Goal: Obtain resource: Obtain resource

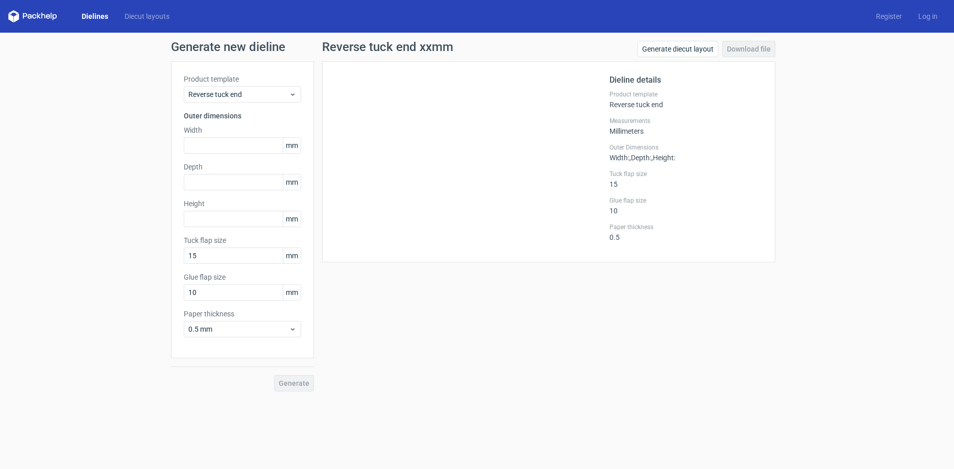
click at [99, 17] on link "Dielines" at bounding box center [95, 16] width 43 height 10
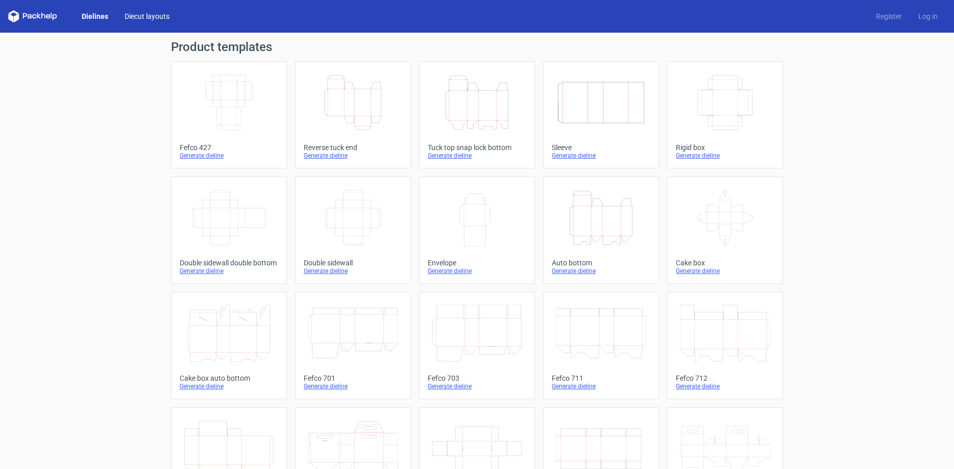
click at [148, 16] on link "Diecut layouts" at bounding box center [146, 16] width 61 height 10
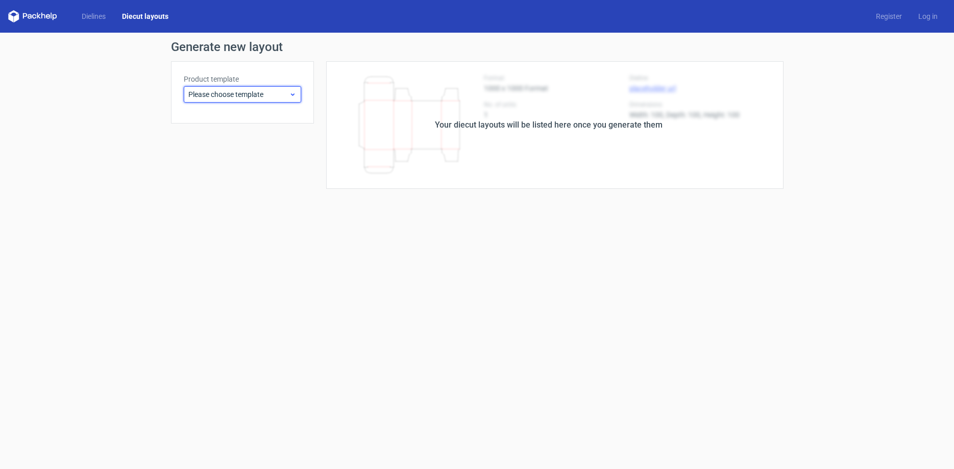
click at [273, 89] on span "Please choose template" at bounding box center [238, 94] width 101 height 10
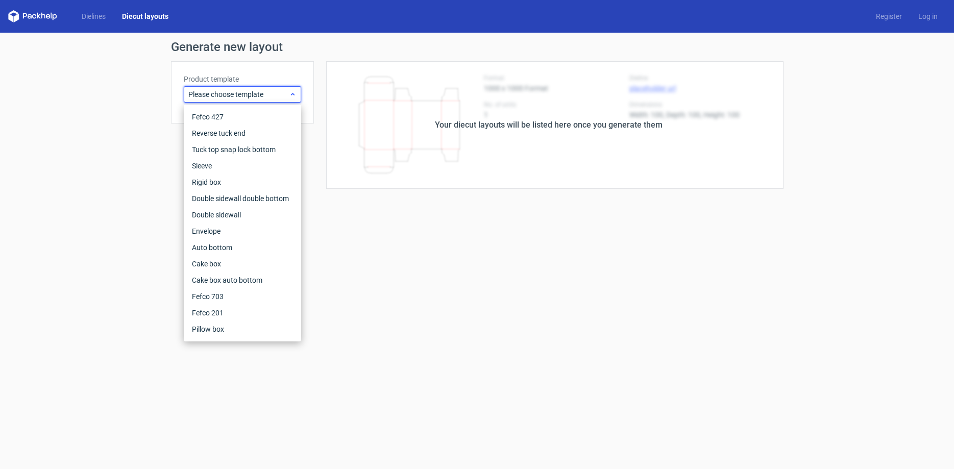
click at [273, 89] on span "Please choose template" at bounding box center [238, 94] width 101 height 10
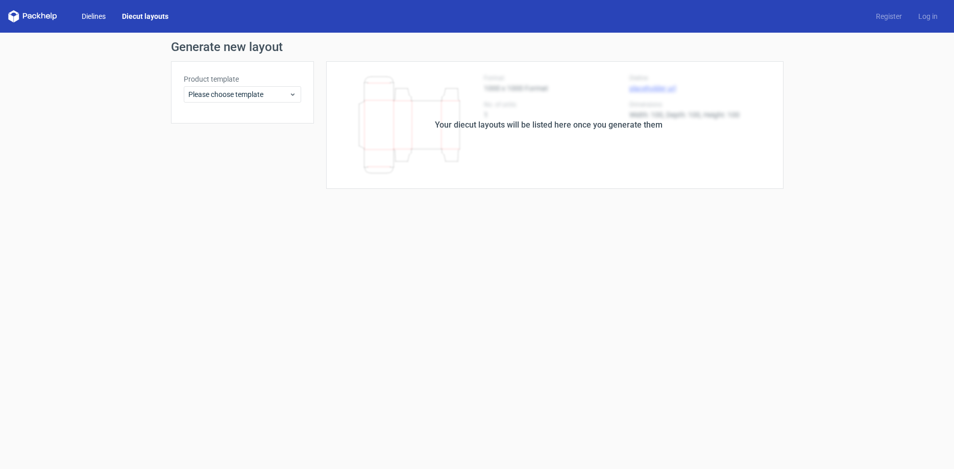
click at [97, 16] on link "Dielines" at bounding box center [94, 16] width 40 height 10
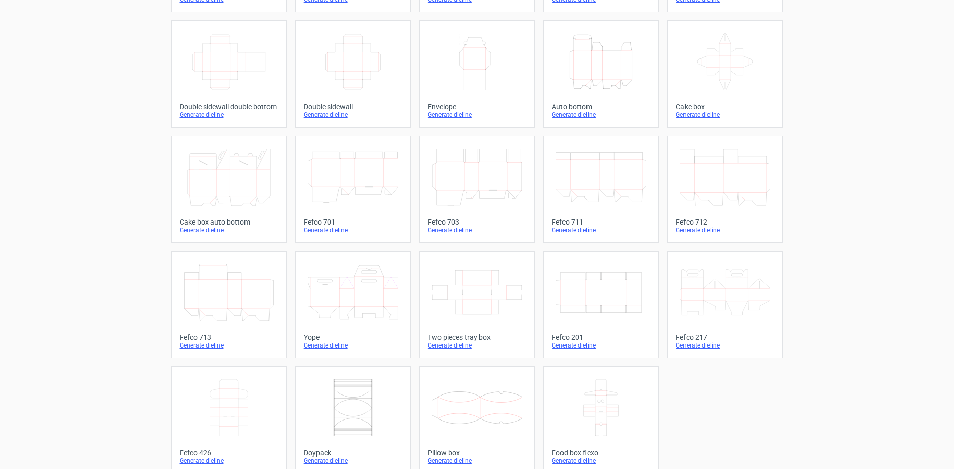
scroll to position [169, 0]
